Goal: Task Accomplishment & Management: Use online tool/utility

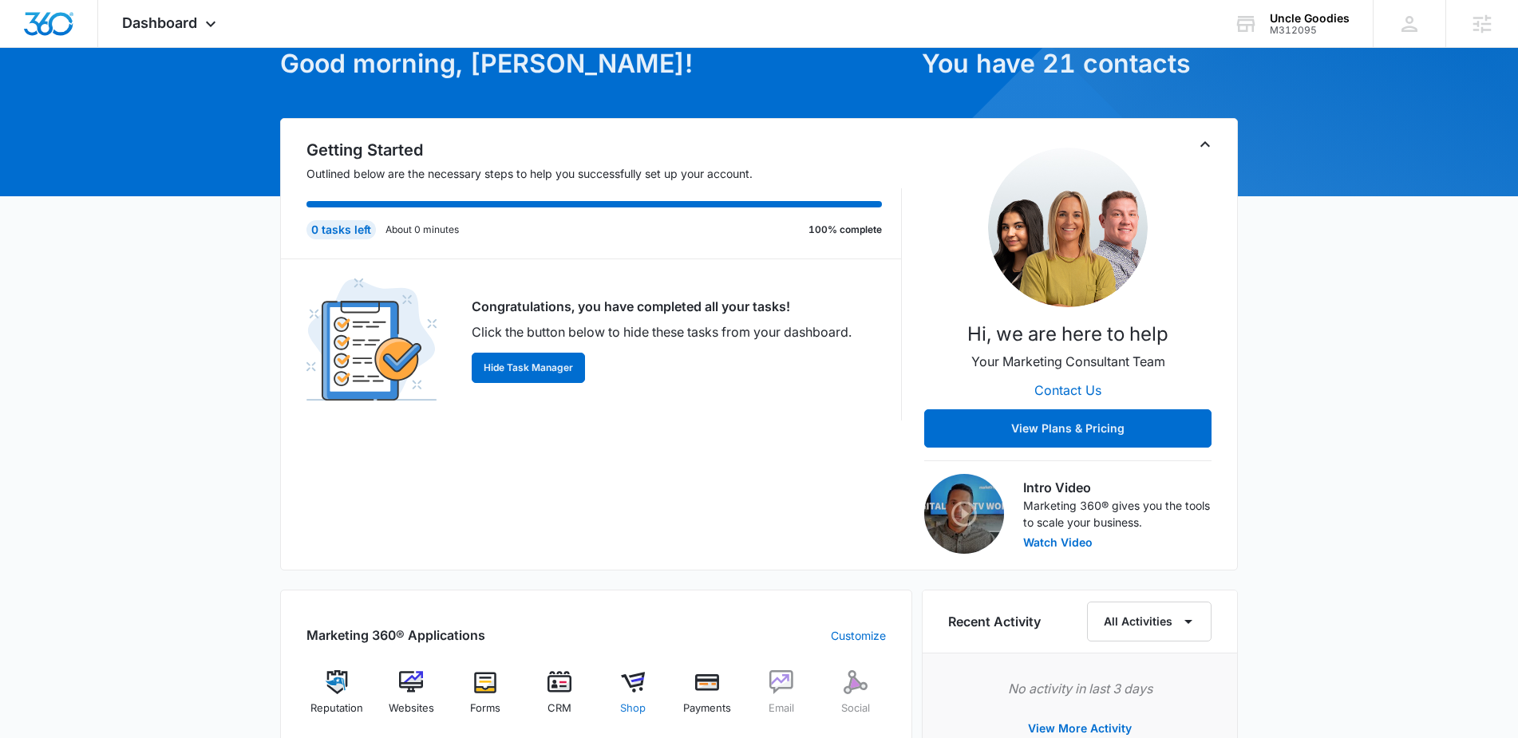
scroll to position [406, 0]
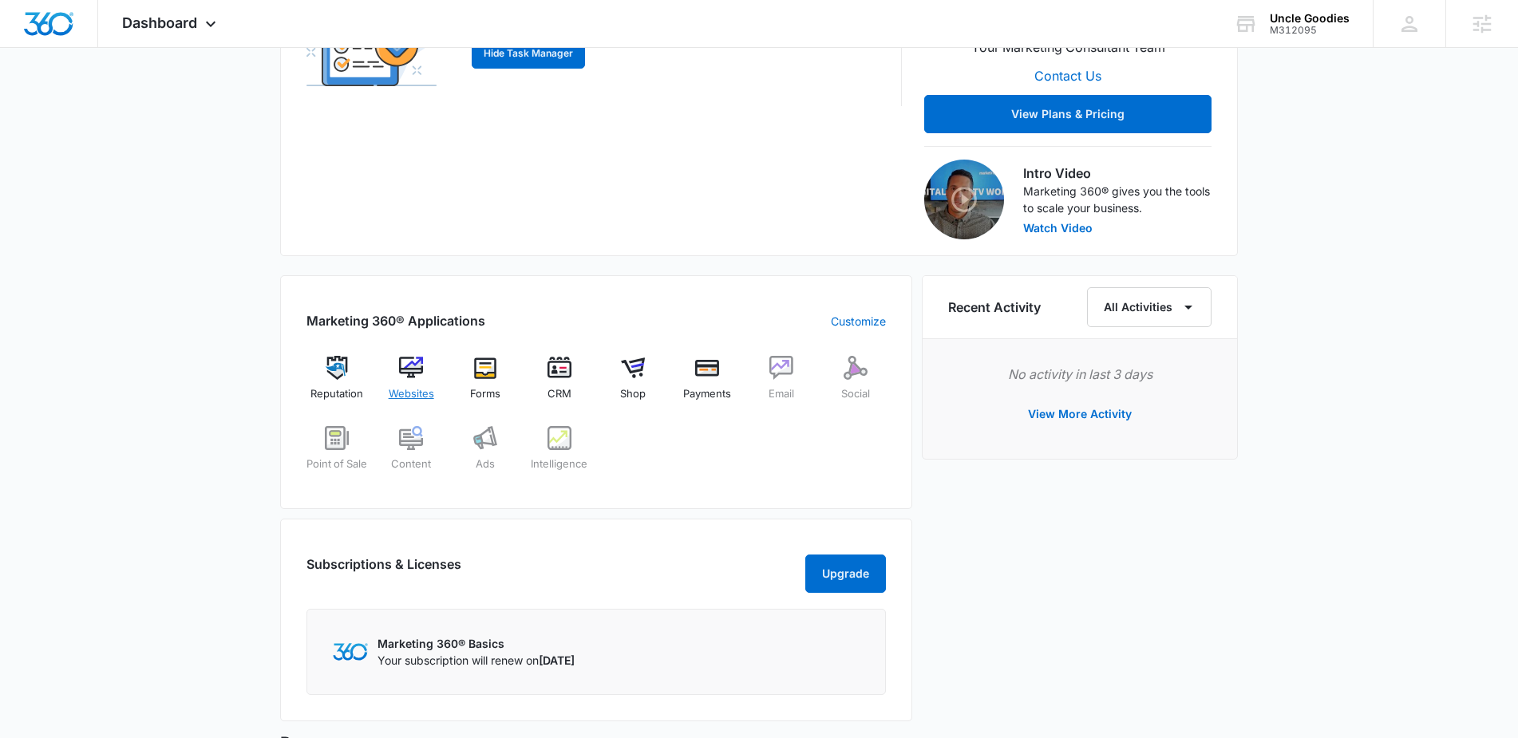
click at [417, 370] on img at bounding box center [411, 368] width 24 height 24
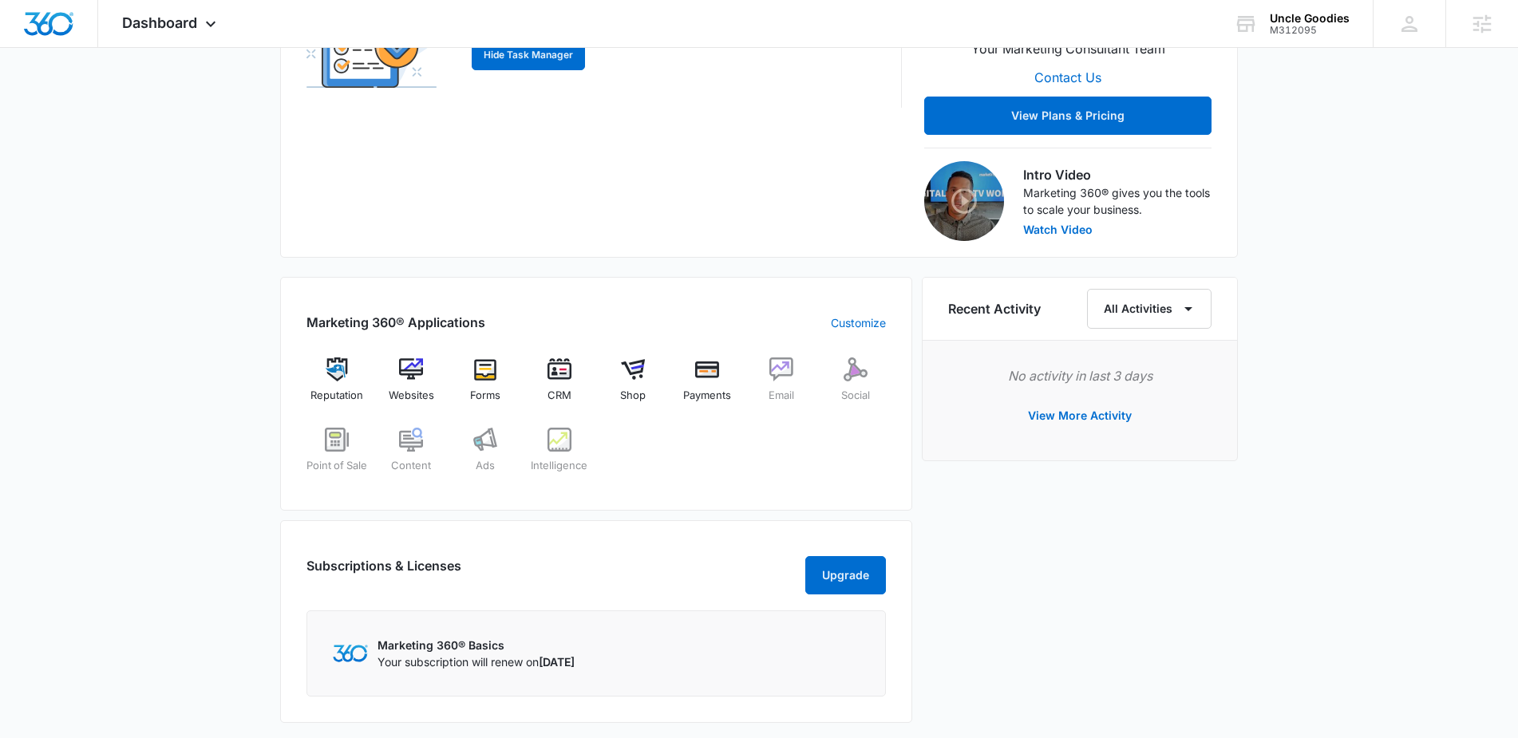
scroll to position [405, 0]
click at [334, 373] on img at bounding box center [337, 369] width 24 height 24
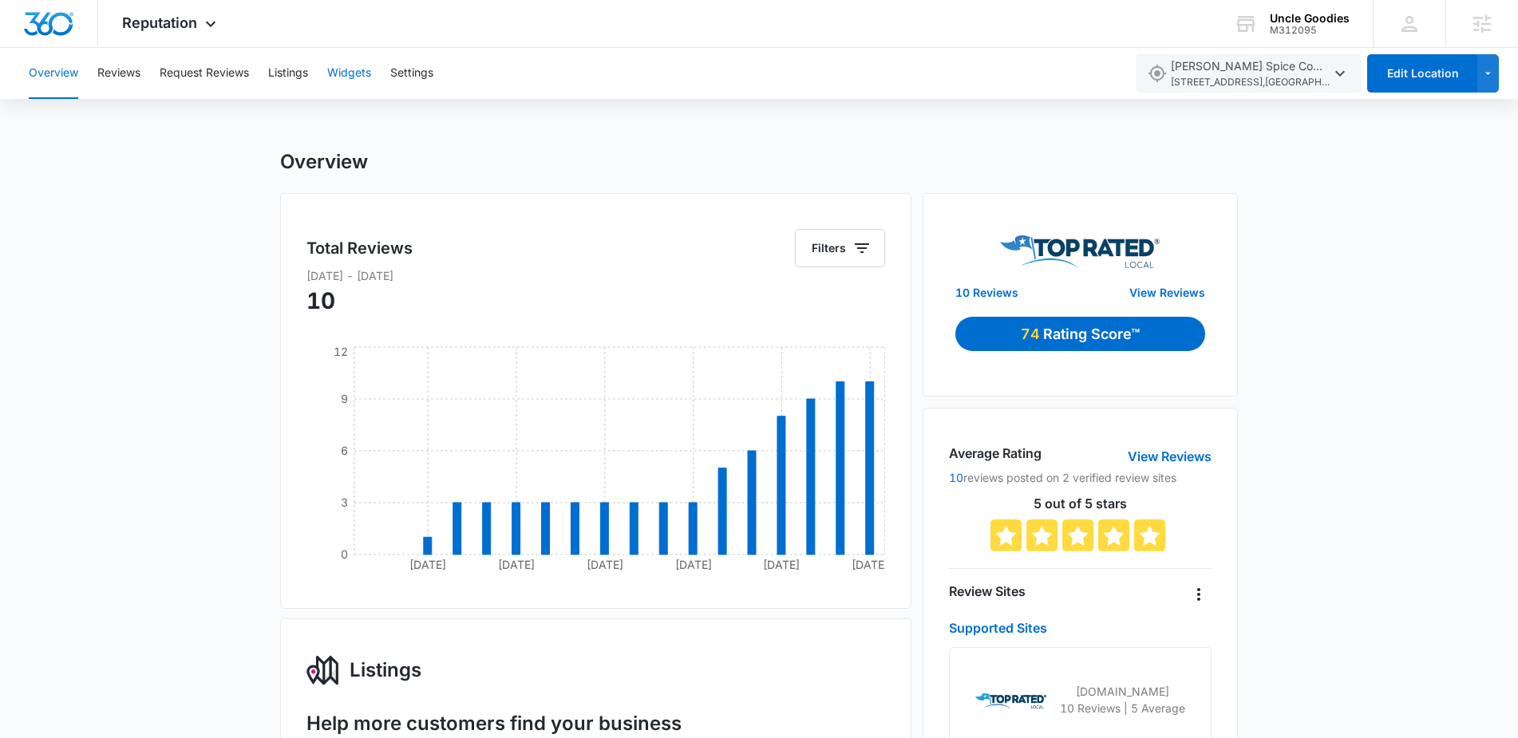
click at [355, 73] on button "Widgets" at bounding box center [349, 73] width 44 height 51
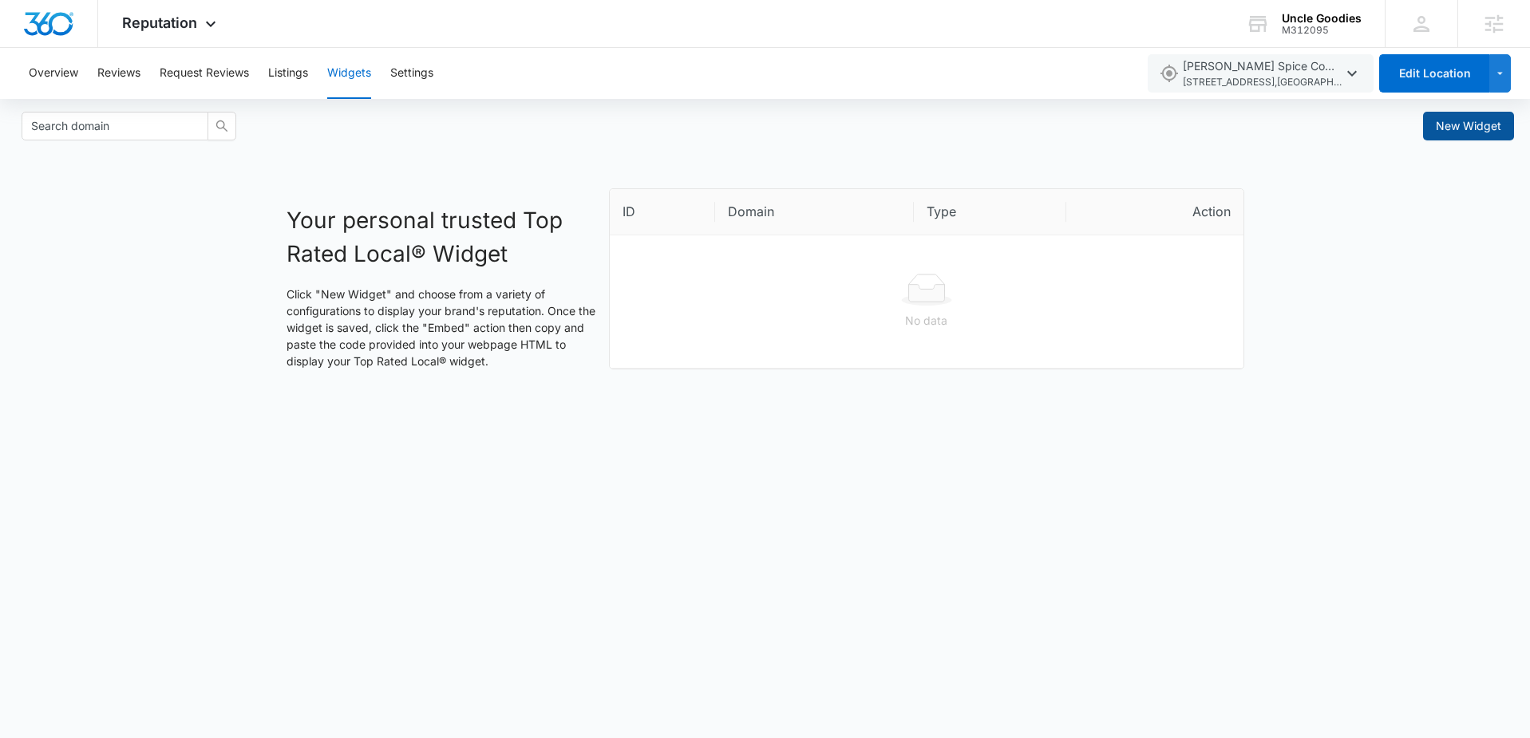
click at [1459, 137] on button "New Widget" at bounding box center [1468, 126] width 91 height 29
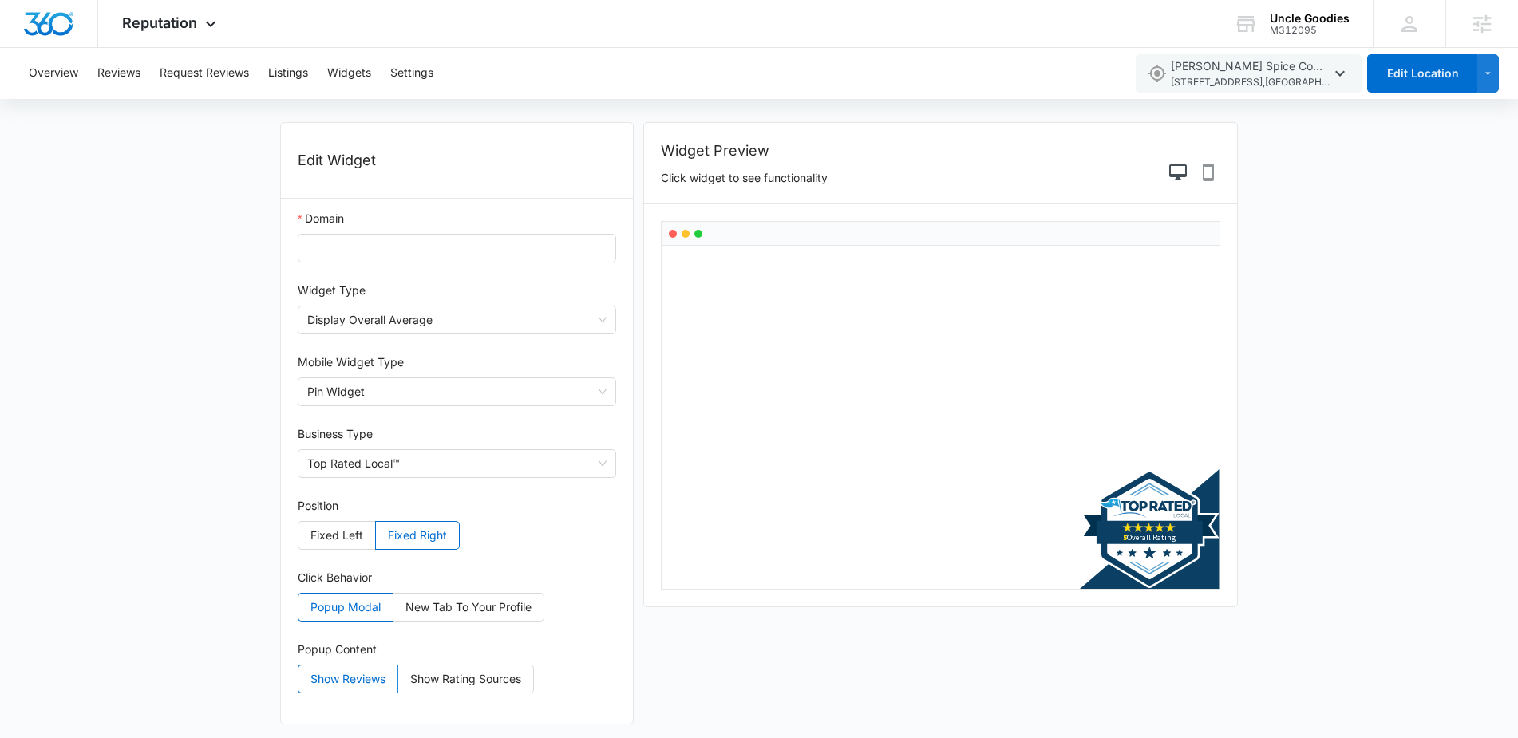
scroll to position [49, 0]
drag, startPoint x: 325, startPoint y: 249, endPoint x: 342, endPoint y: 253, distance: 18.0
click at [326, 249] on input "Domain" at bounding box center [457, 249] width 319 height 29
paste input "[URL][DOMAIN_NAME]"
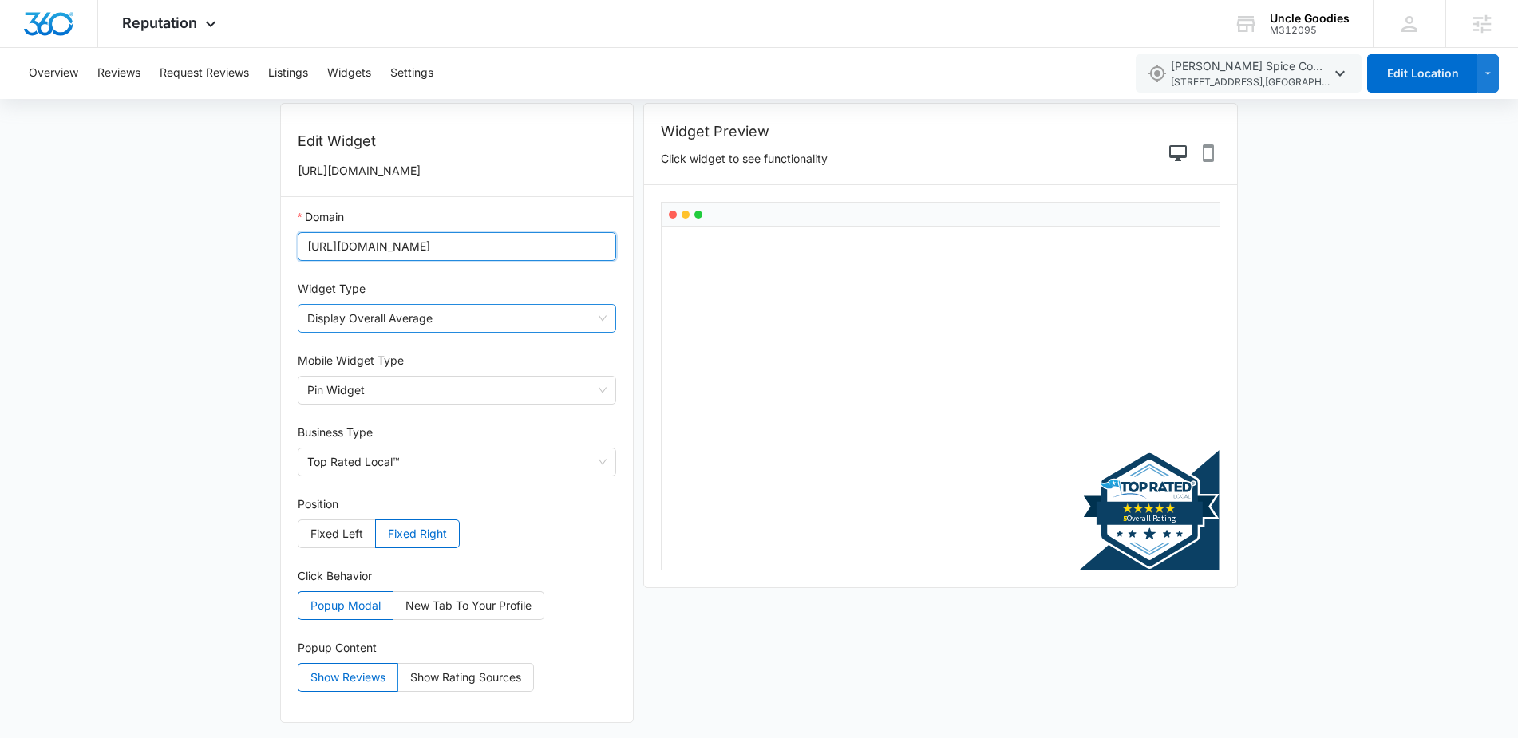
scroll to position [70, 0]
click at [525, 319] on span "Display Overall Average" at bounding box center [456, 317] width 299 height 27
type input "[URL][DOMAIN_NAME]"
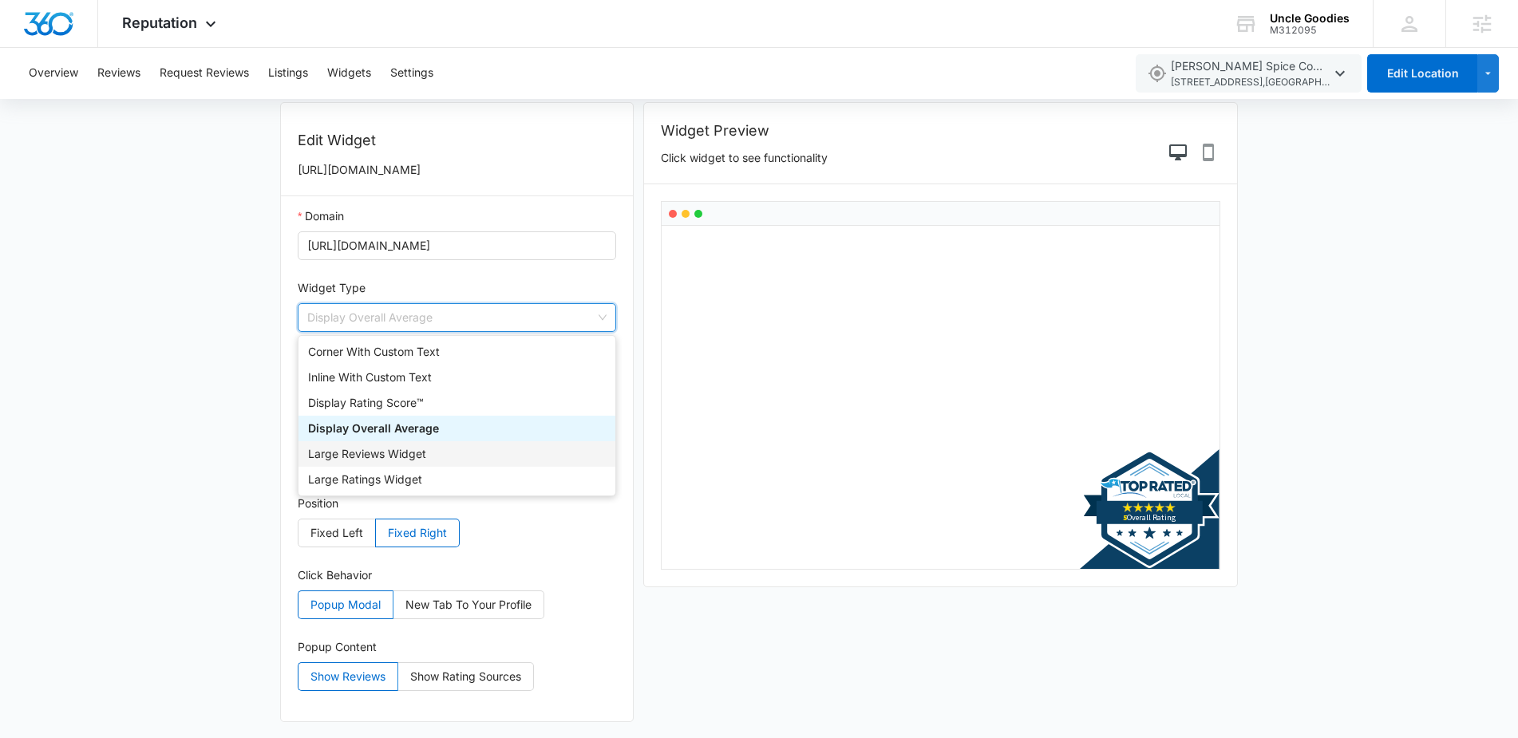
click at [373, 458] on div "Large Reviews Widget" at bounding box center [457, 454] width 298 height 18
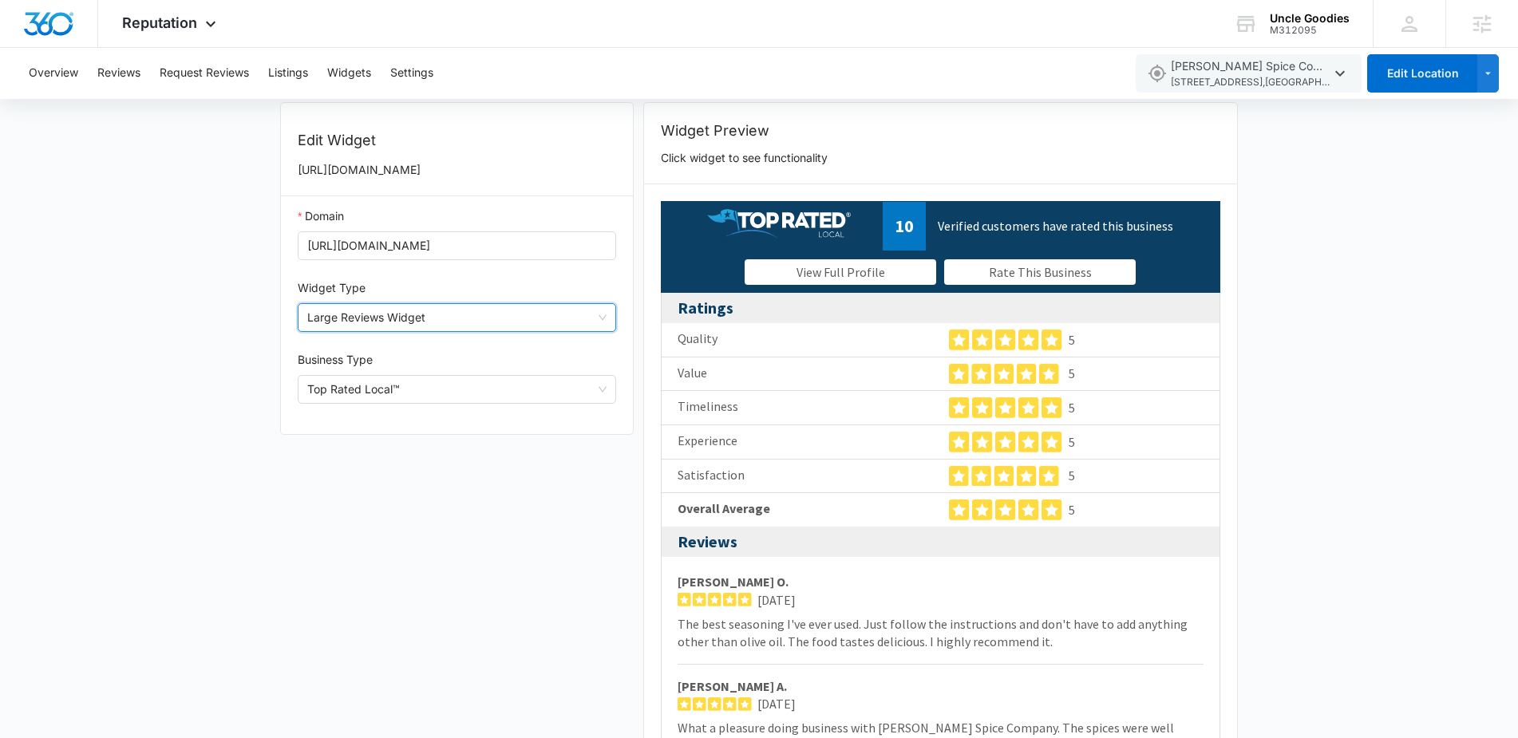
click at [457, 322] on span "Large Reviews Widget" at bounding box center [456, 317] width 299 height 27
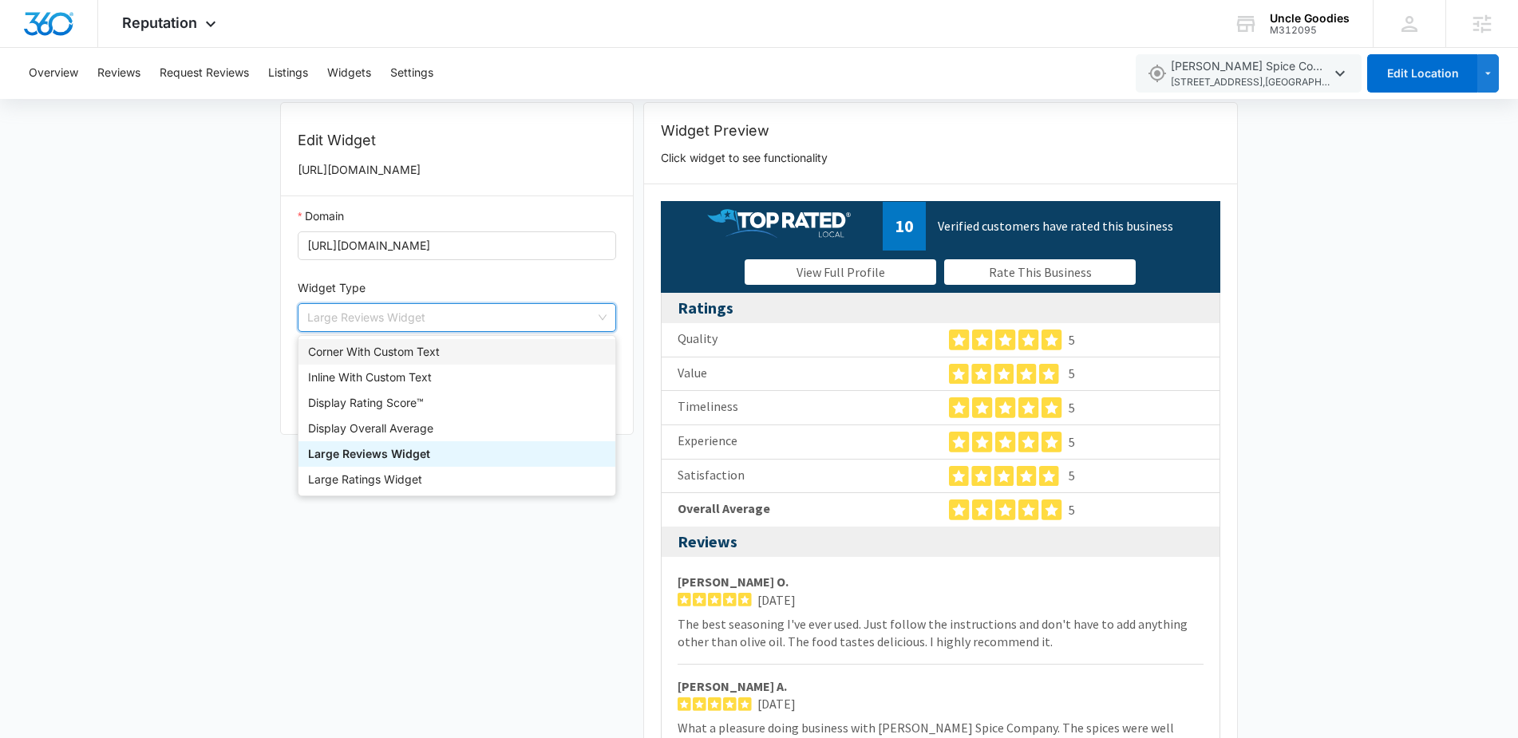
click at [388, 354] on div "Corner With Custom Text" at bounding box center [457, 352] width 298 height 18
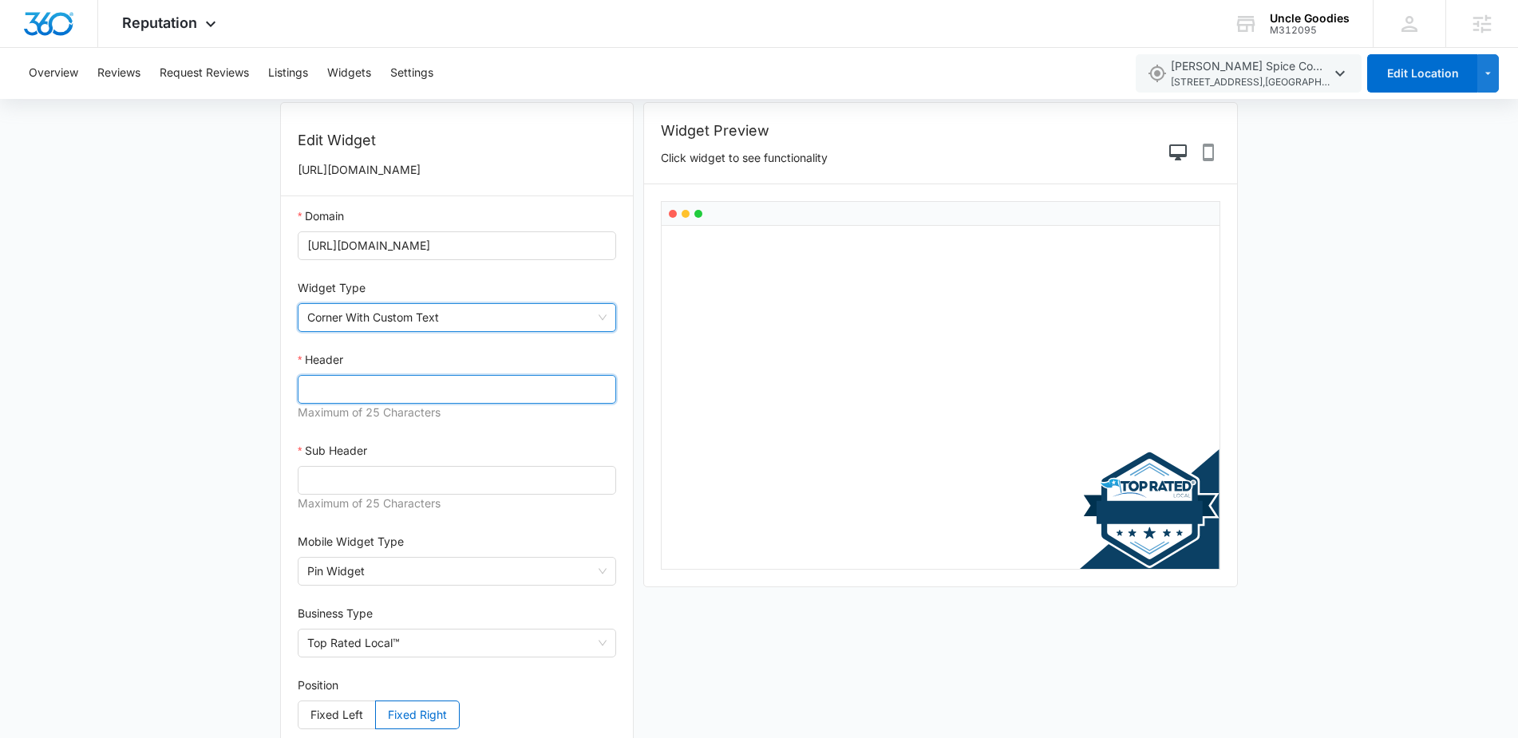
click at [425, 387] on input "Header" at bounding box center [457, 389] width 319 height 29
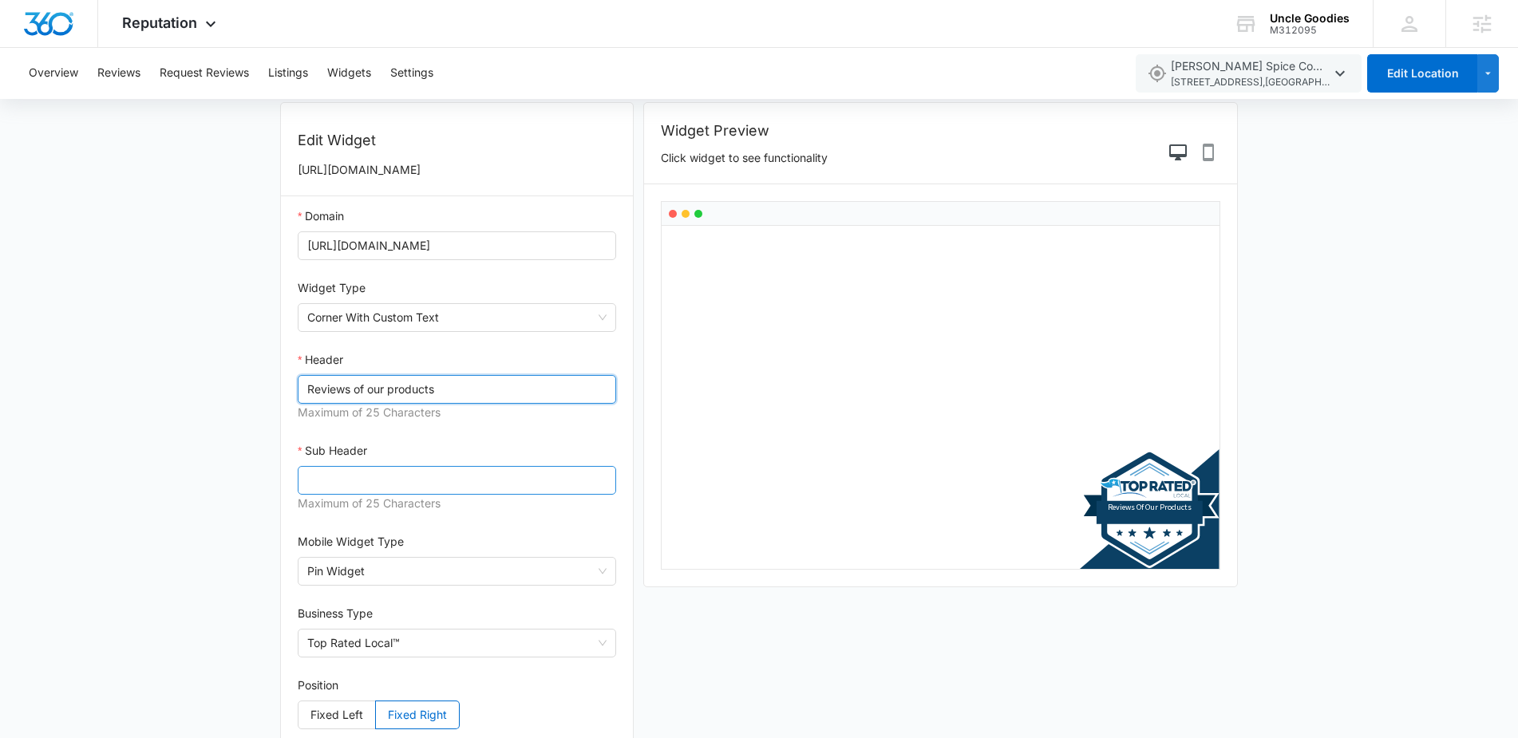
type input "Reviews of our products"
click at [386, 478] on input "Sub Header" at bounding box center [457, 480] width 319 height 29
type input "Click here"
drag, startPoint x: 443, startPoint y: 395, endPoint x: 303, endPoint y: 394, distance: 139.7
click at [303, 394] on input "Reviews of our products" at bounding box center [457, 389] width 319 height 29
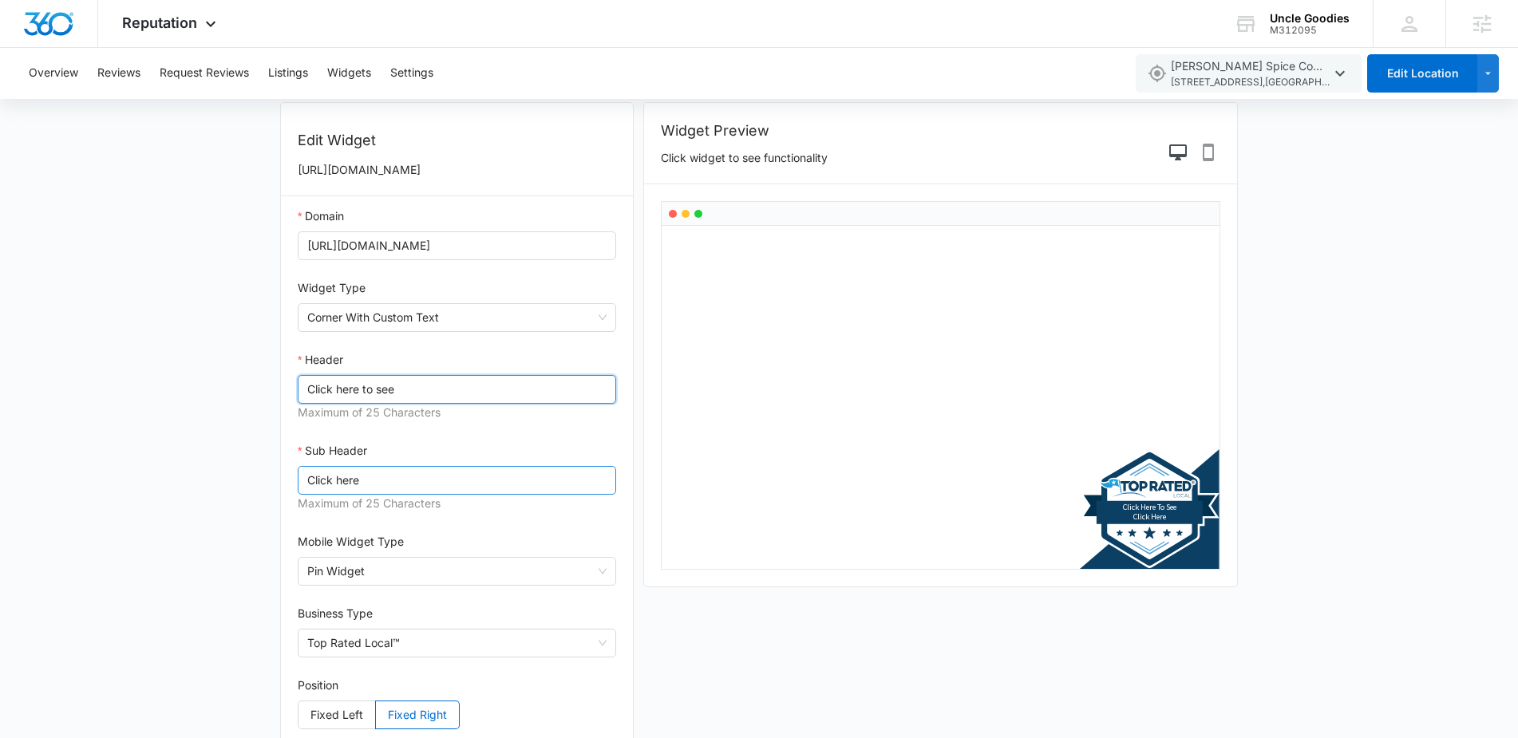
type input "Click here to see"
click at [393, 479] on input "Click here" at bounding box center [457, 480] width 319 height 29
type input "C"
type input "w"
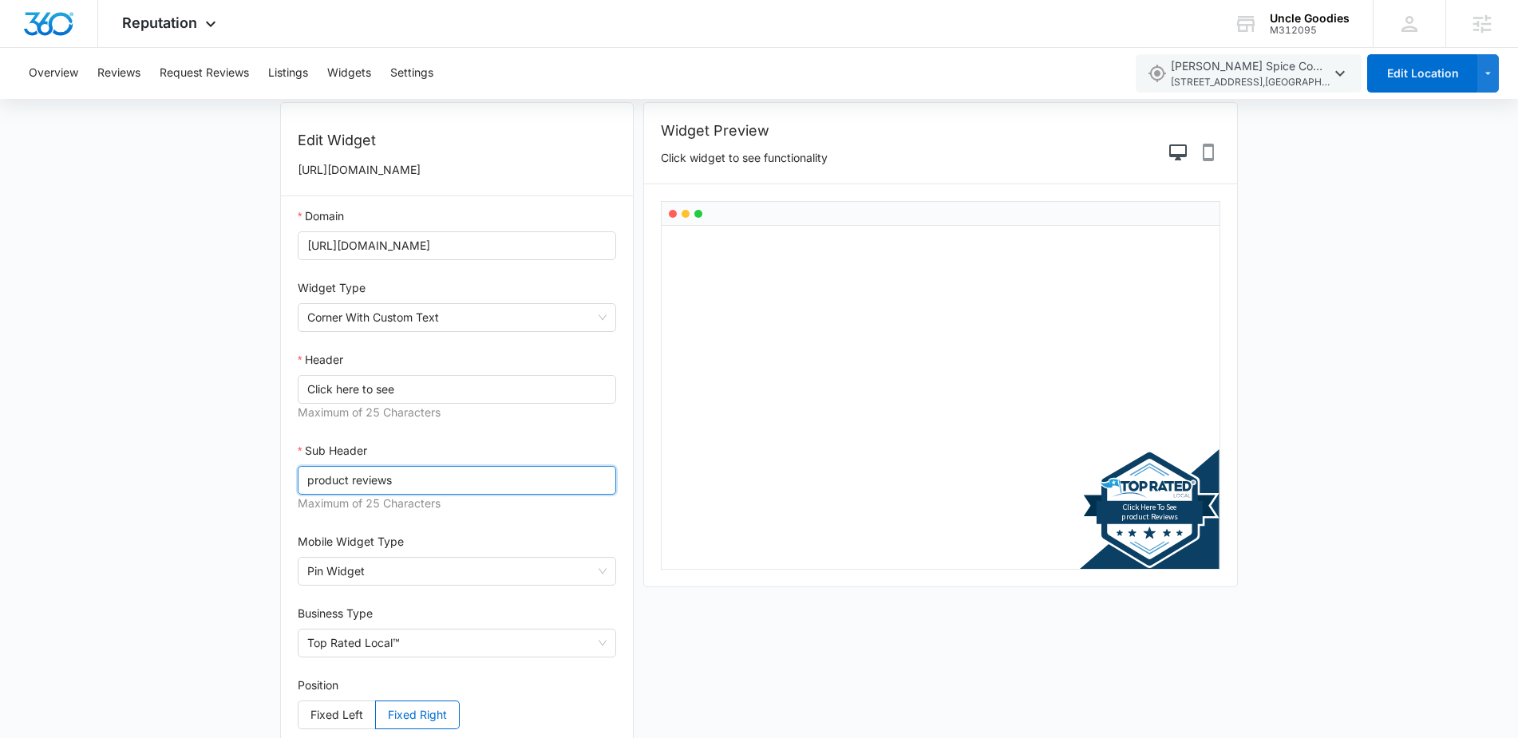
click at [312, 480] on input "product reviews" at bounding box center [457, 480] width 319 height 29
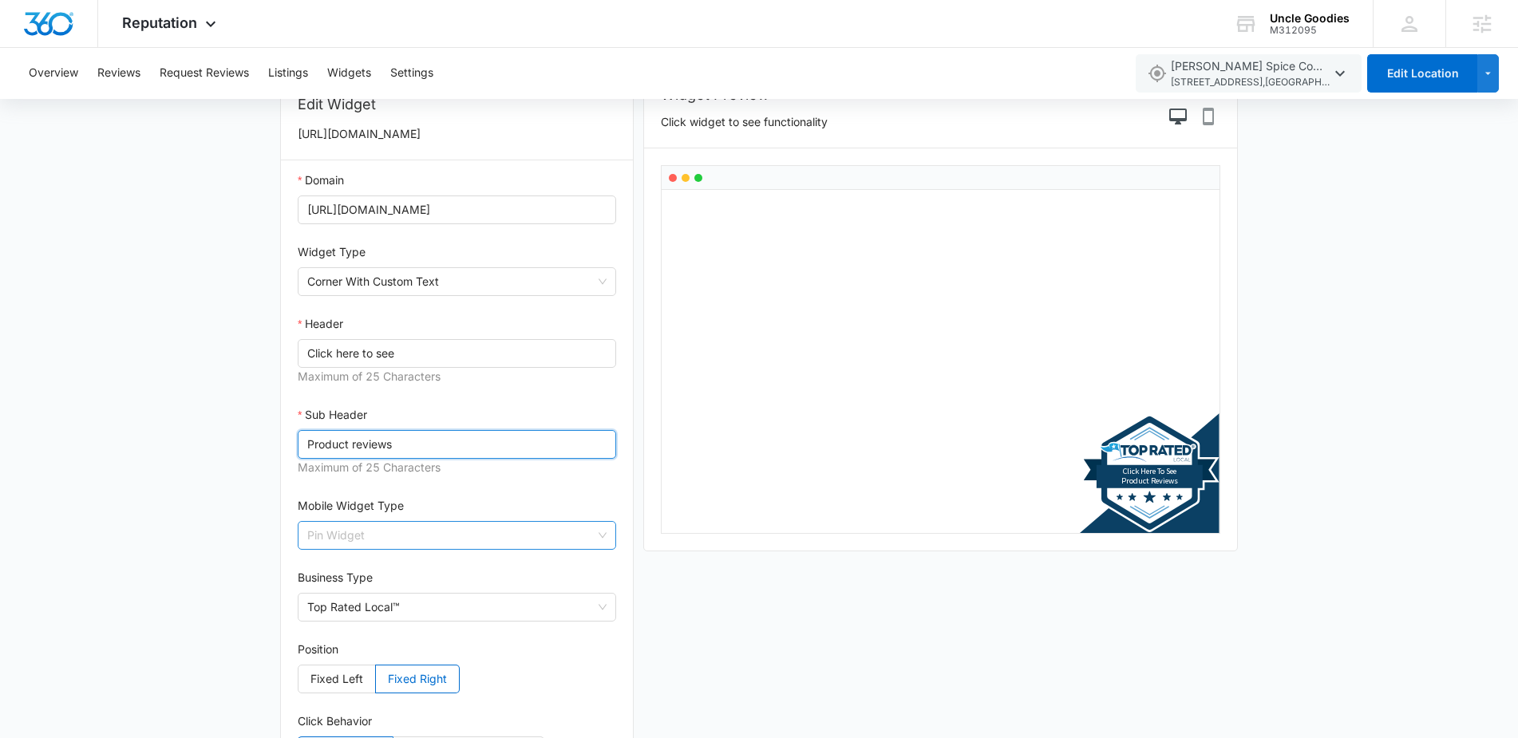
click at [461, 529] on span "Pin Widget" at bounding box center [456, 535] width 299 height 27
type input "Product reviews"
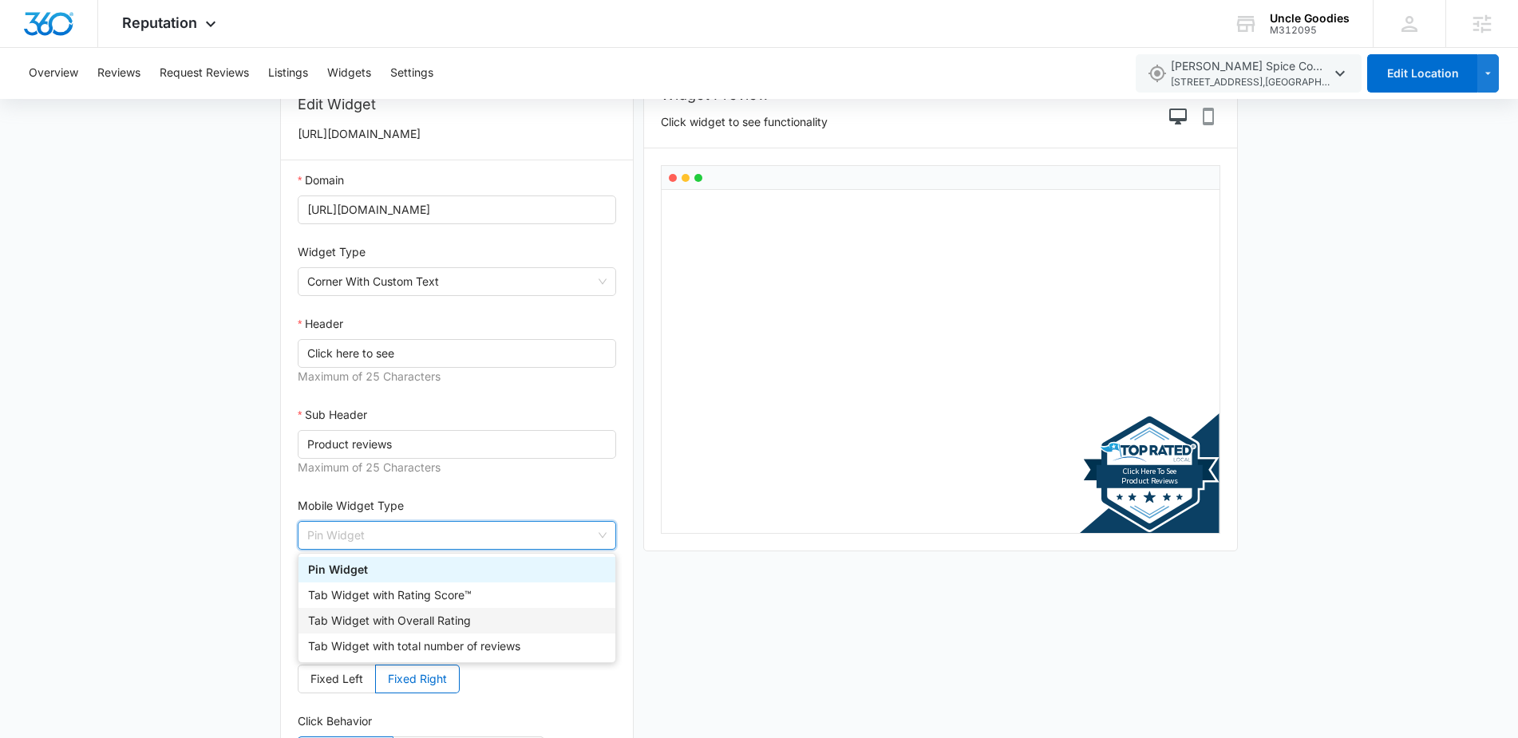
click at [402, 615] on div "Tab Widget with Overall Rating" at bounding box center [457, 621] width 298 height 18
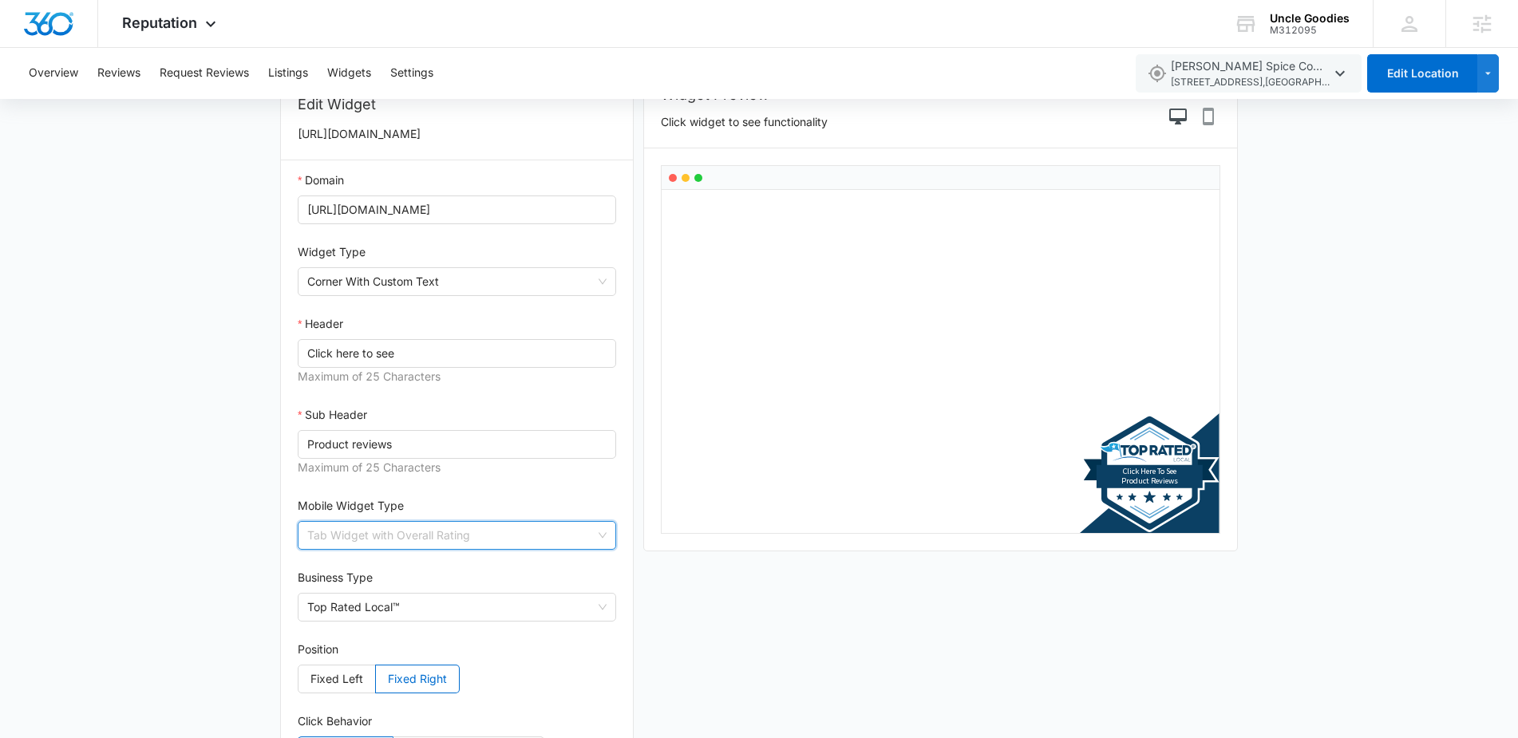
click at [500, 539] on span "Tab Widget with Overall Rating" at bounding box center [456, 535] width 299 height 27
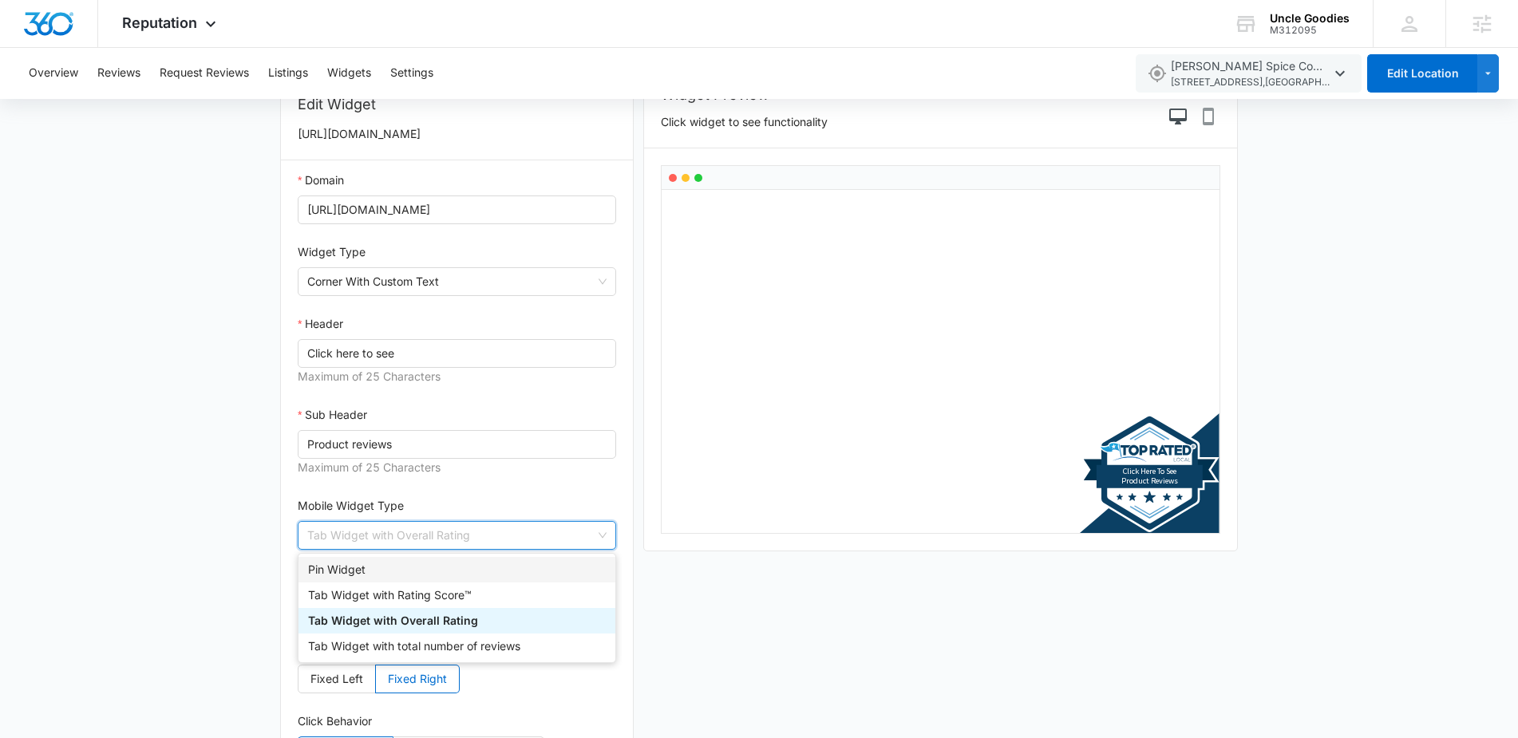
click at [370, 566] on div "Pin Widget" at bounding box center [457, 570] width 298 height 18
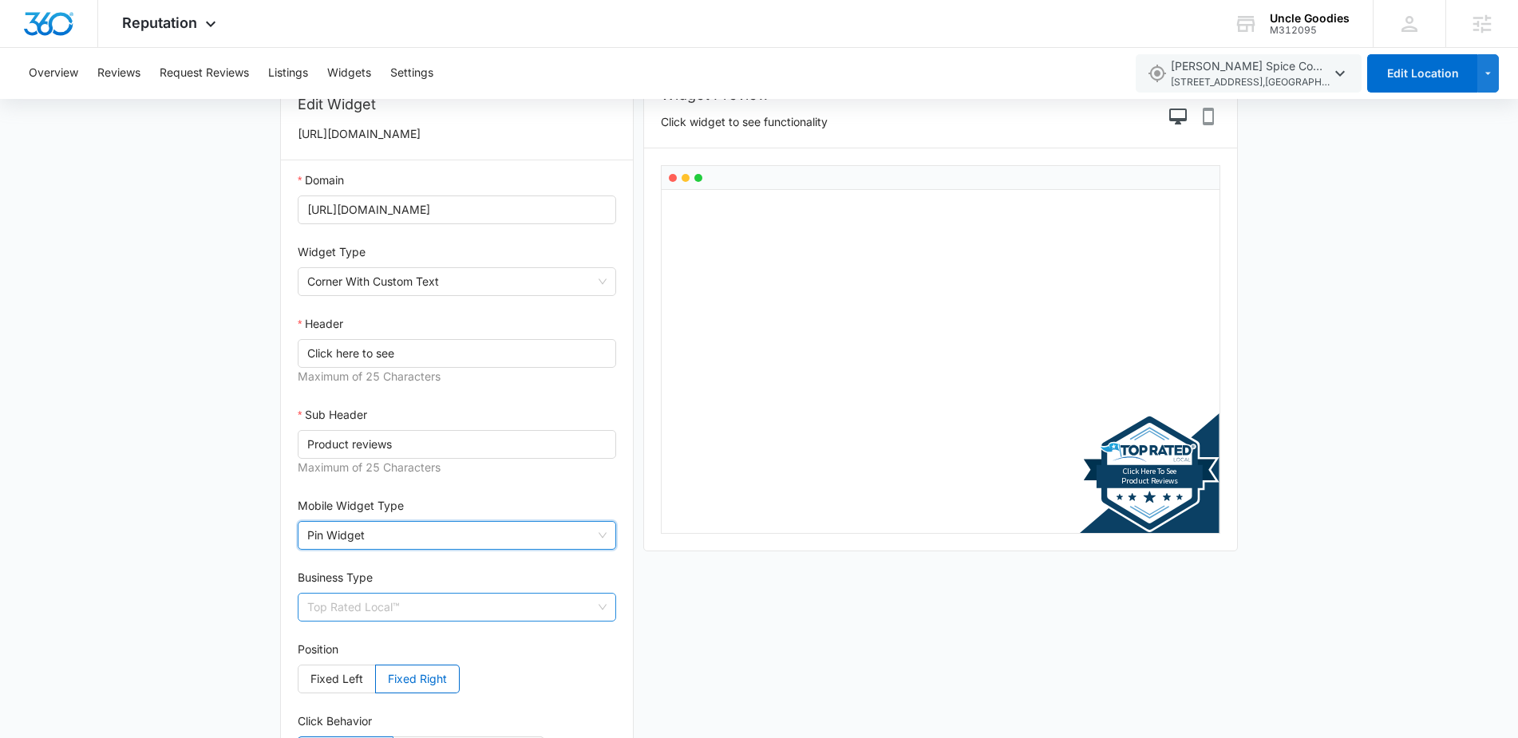
click at [463, 612] on span "Top Rated Local™" at bounding box center [456, 607] width 299 height 27
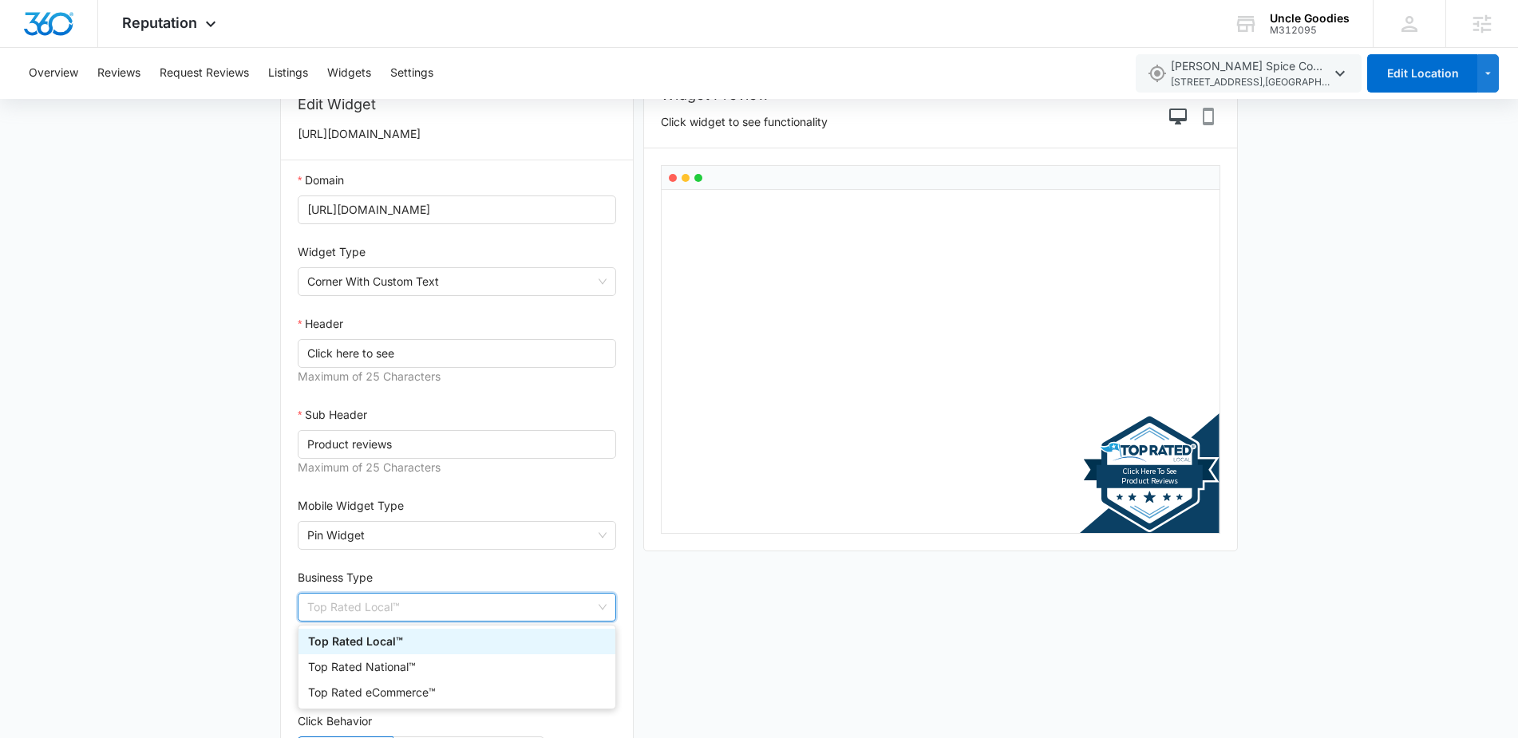
click at [404, 639] on div "Top Rated Local™" at bounding box center [457, 642] width 298 height 18
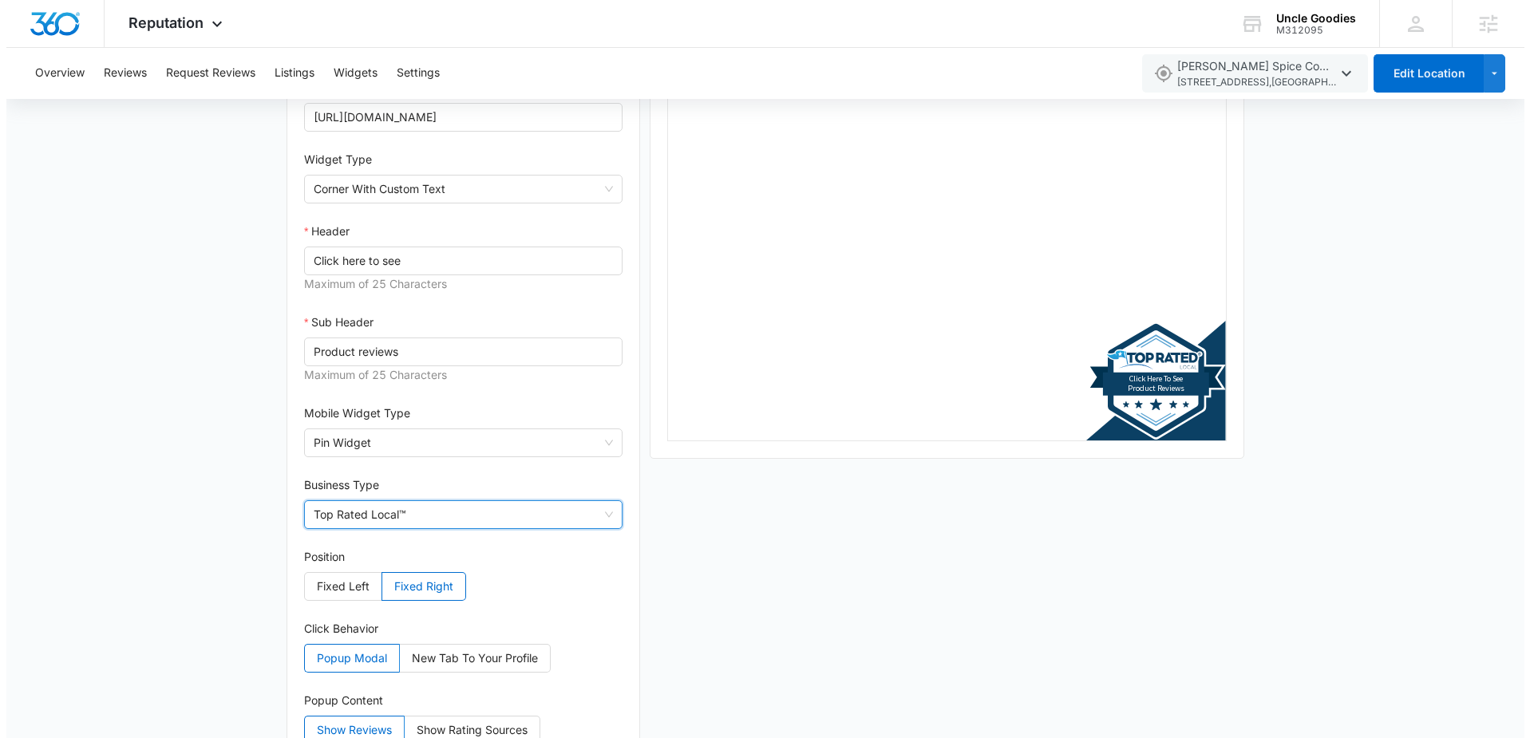
scroll to position [0, 0]
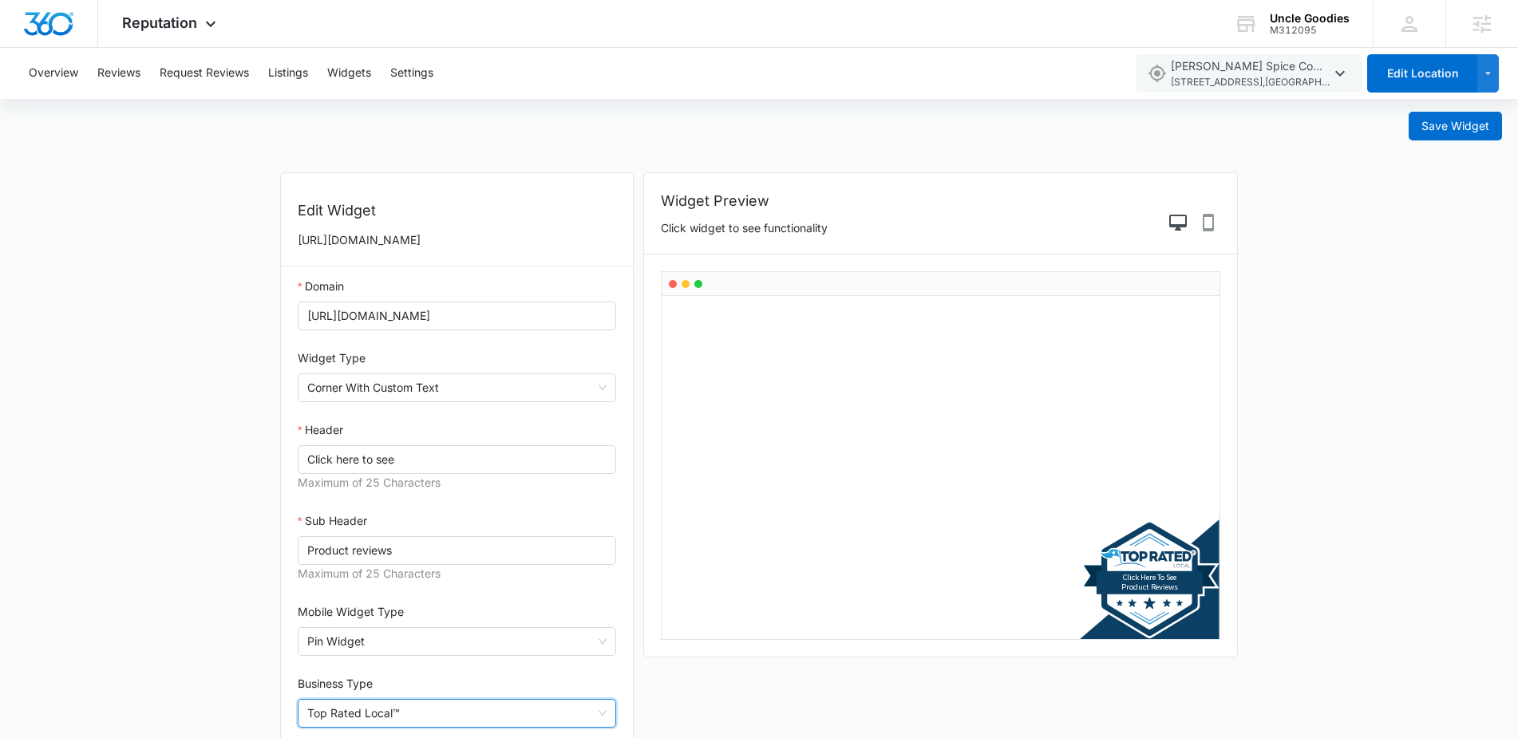
click at [1174, 572] on tspan "Click here to see" at bounding box center [1149, 577] width 53 height 10
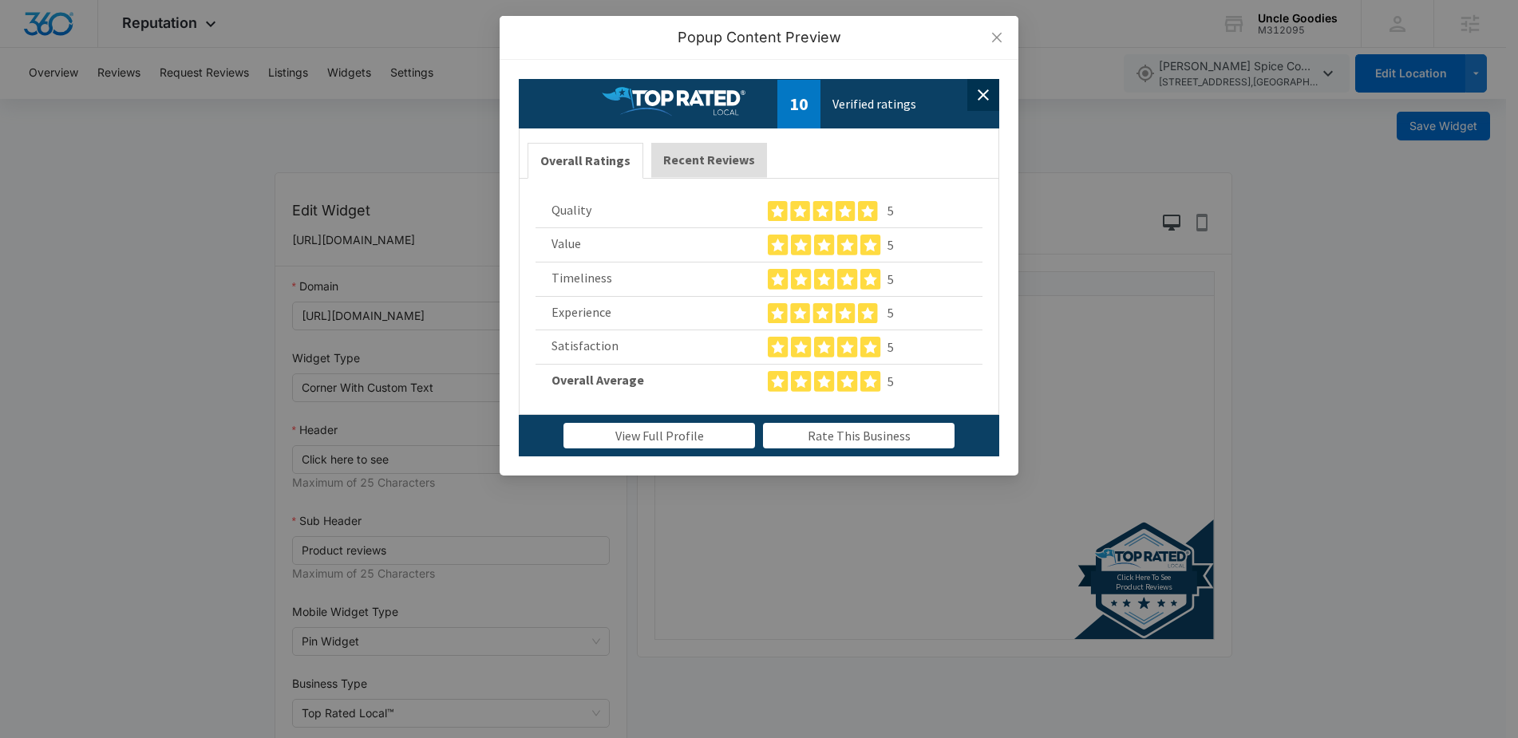
click at [683, 154] on button "Recent Reviews" at bounding box center [709, 160] width 116 height 34
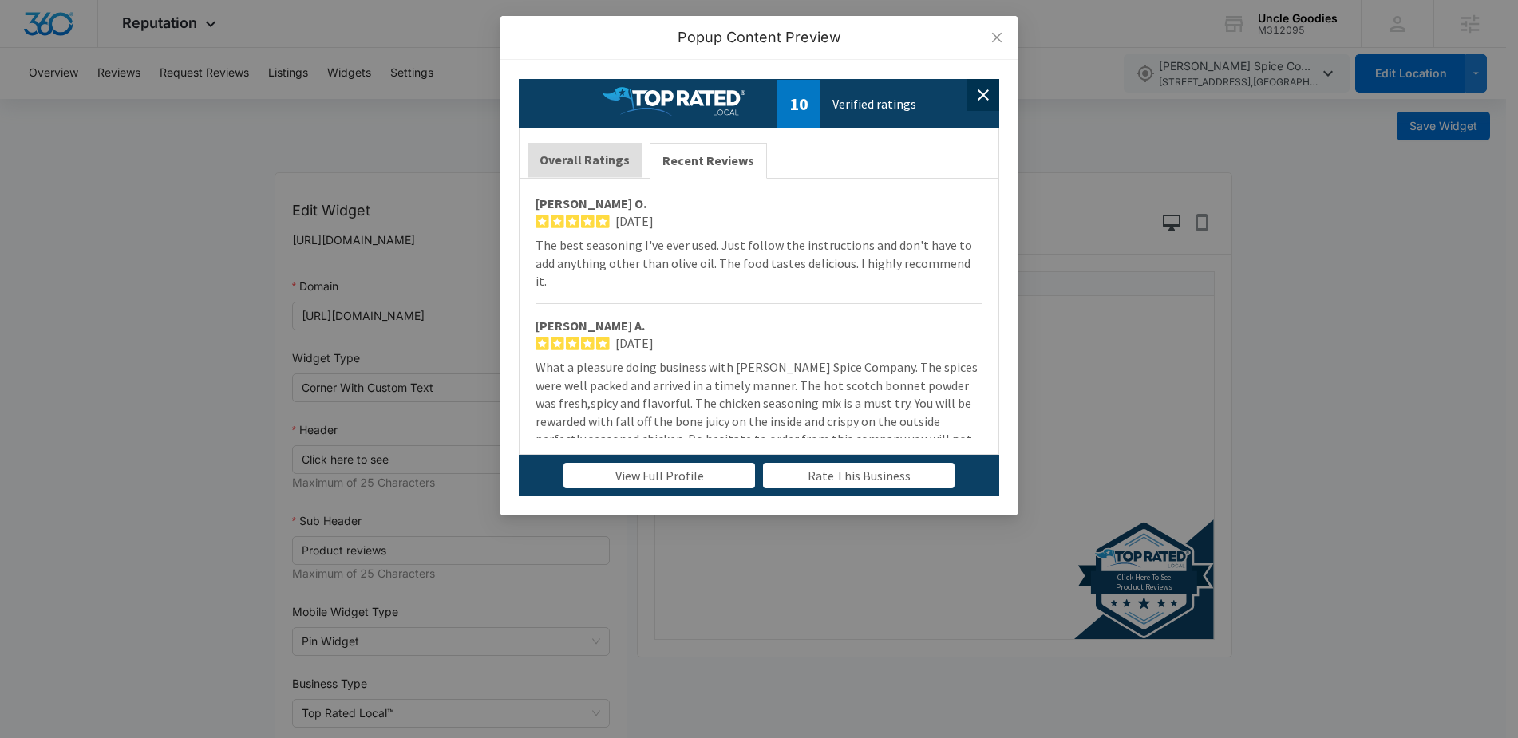
click at [607, 158] on button "Overall Ratings" at bounding box center [585, 160] width 114 height 34
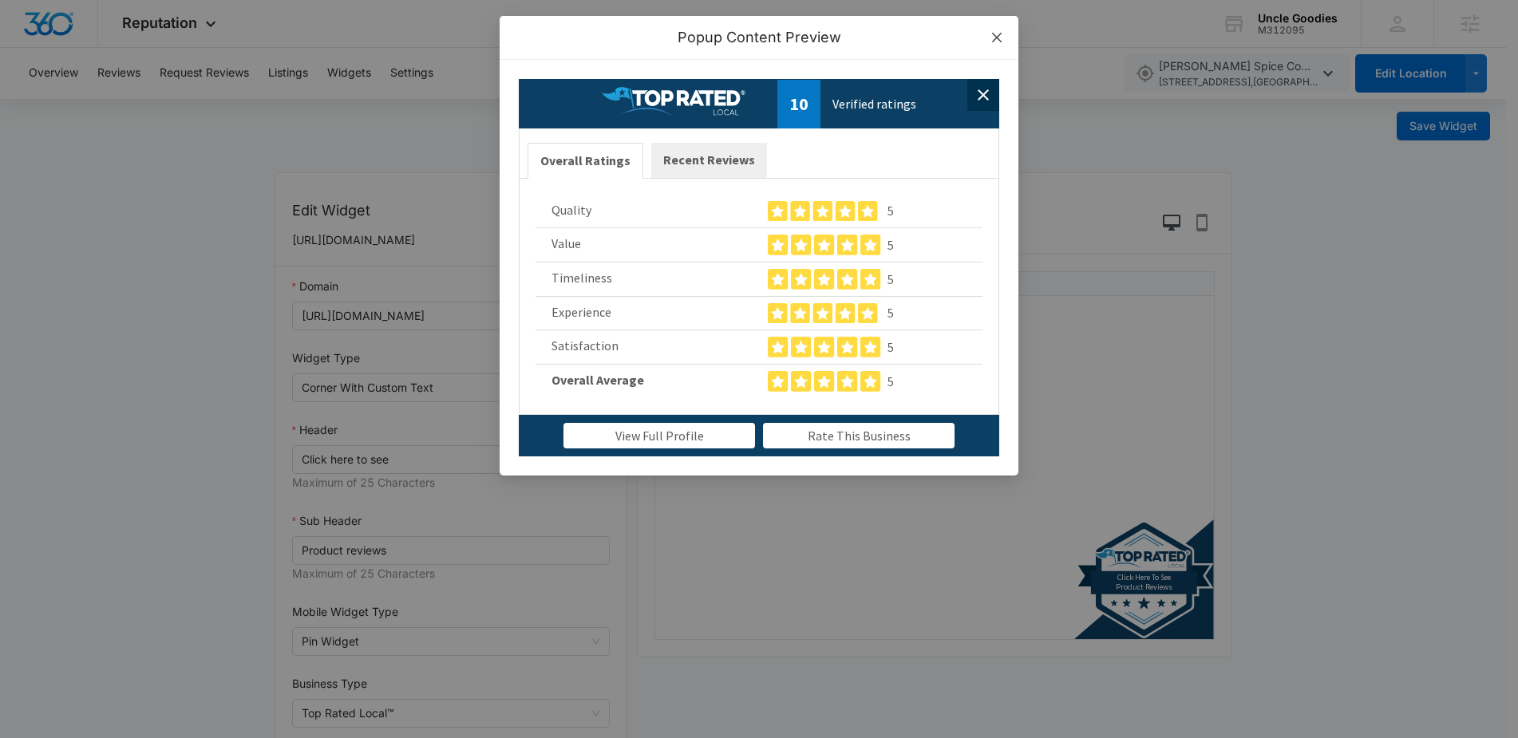
click at [997, 38] on icon "close" at bounding box center [997, 38] width 10 height 10
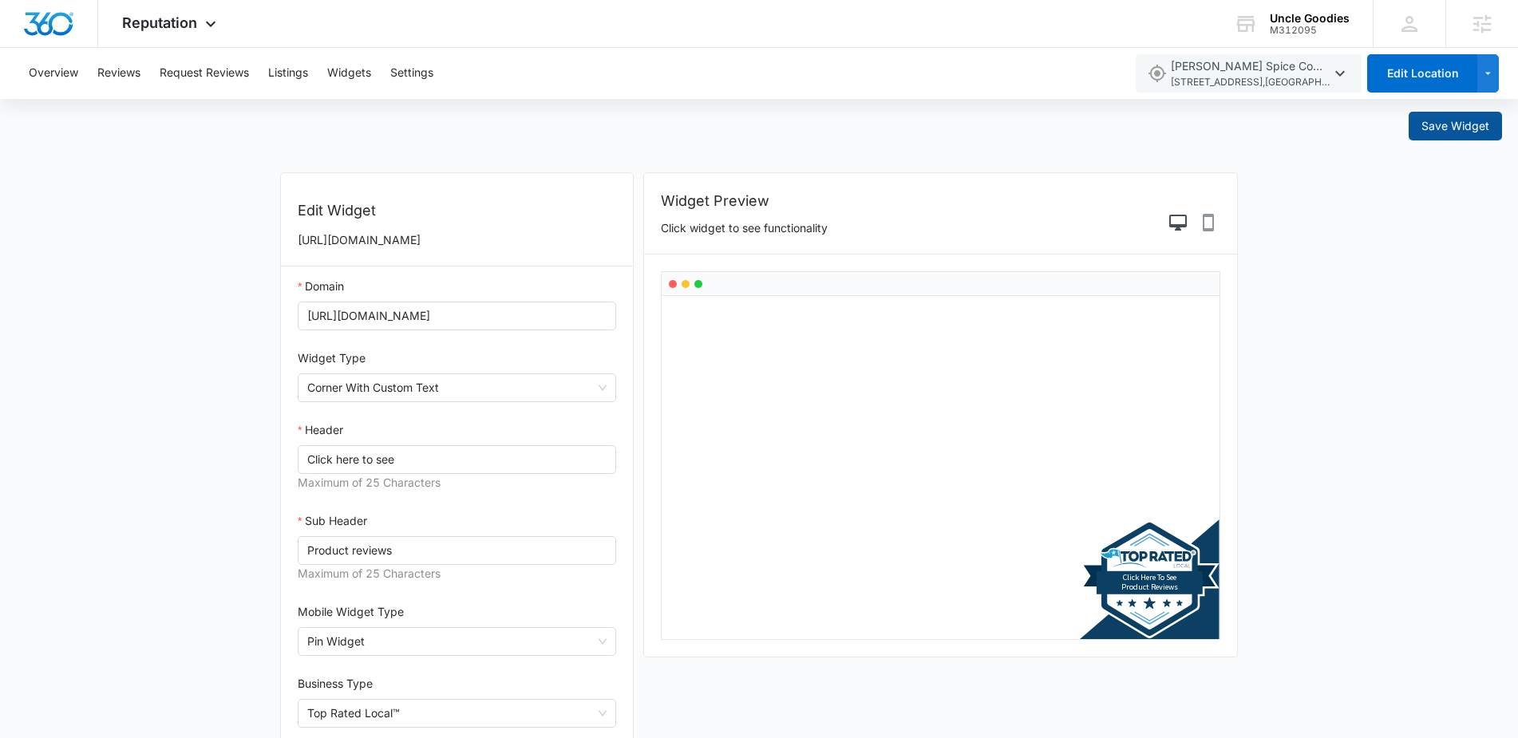
click at [1443, 131] on span "Save Widget" at bounding box center [1456, 126] width 68 height 18
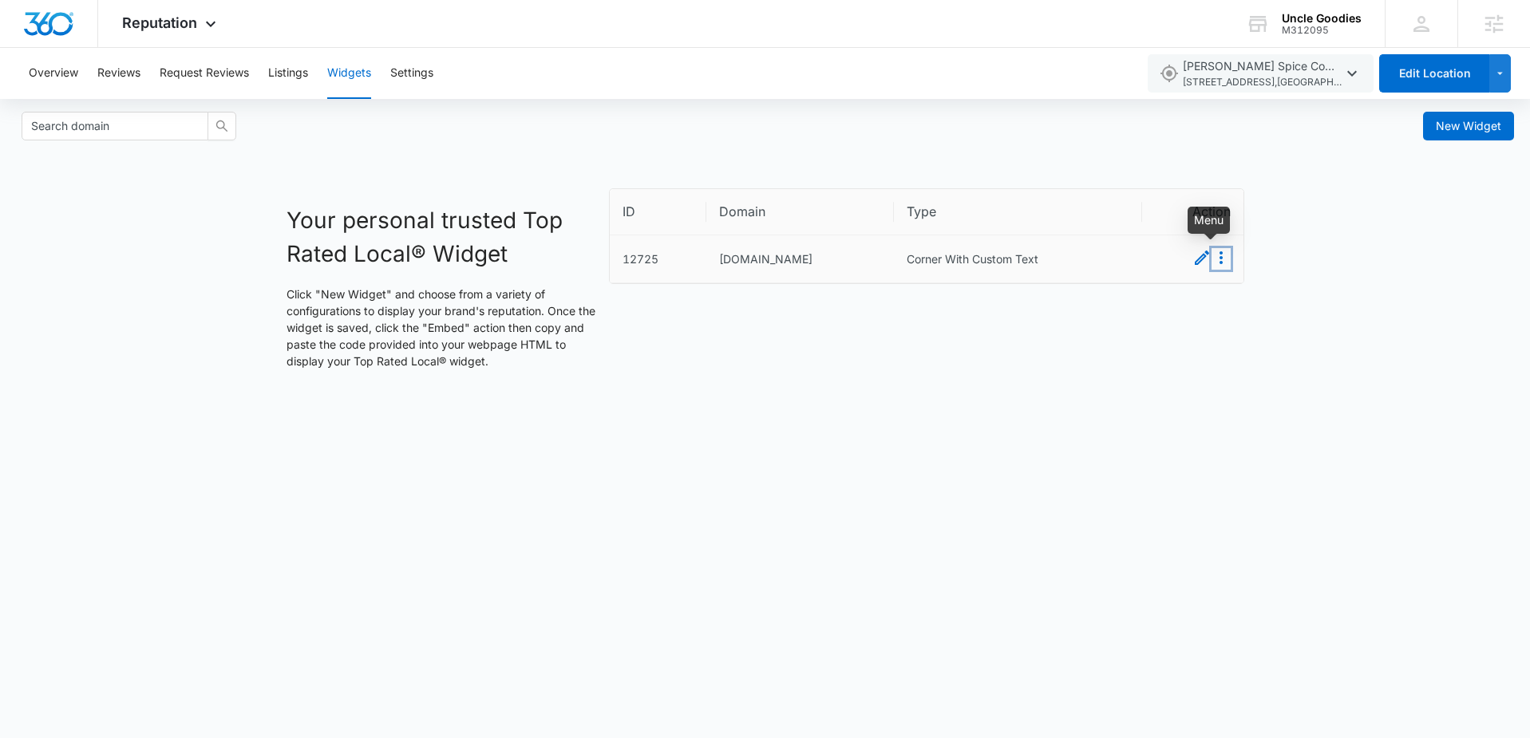
click at [1222, 259] on icon "Menu" at bounding box center [1221, 257] width 19 height 19
click at [1211, 287] on button "Embed" at bounding box center [1202, 286] width 56 height 21
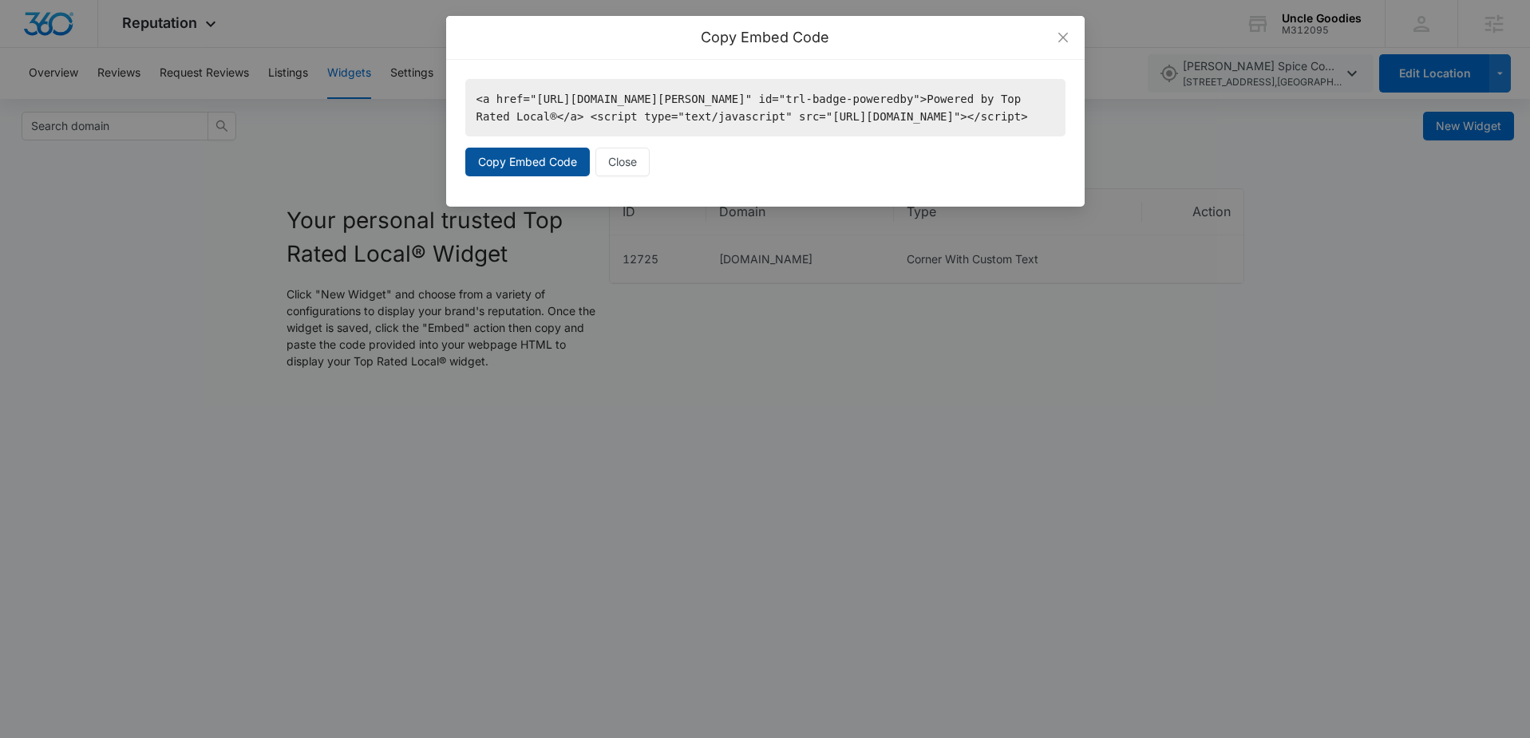
click at [553, 171] on span "Copy Embed Code" at bounding box center [527, 162] width 99 height 18
